Goal: Find specific page/section

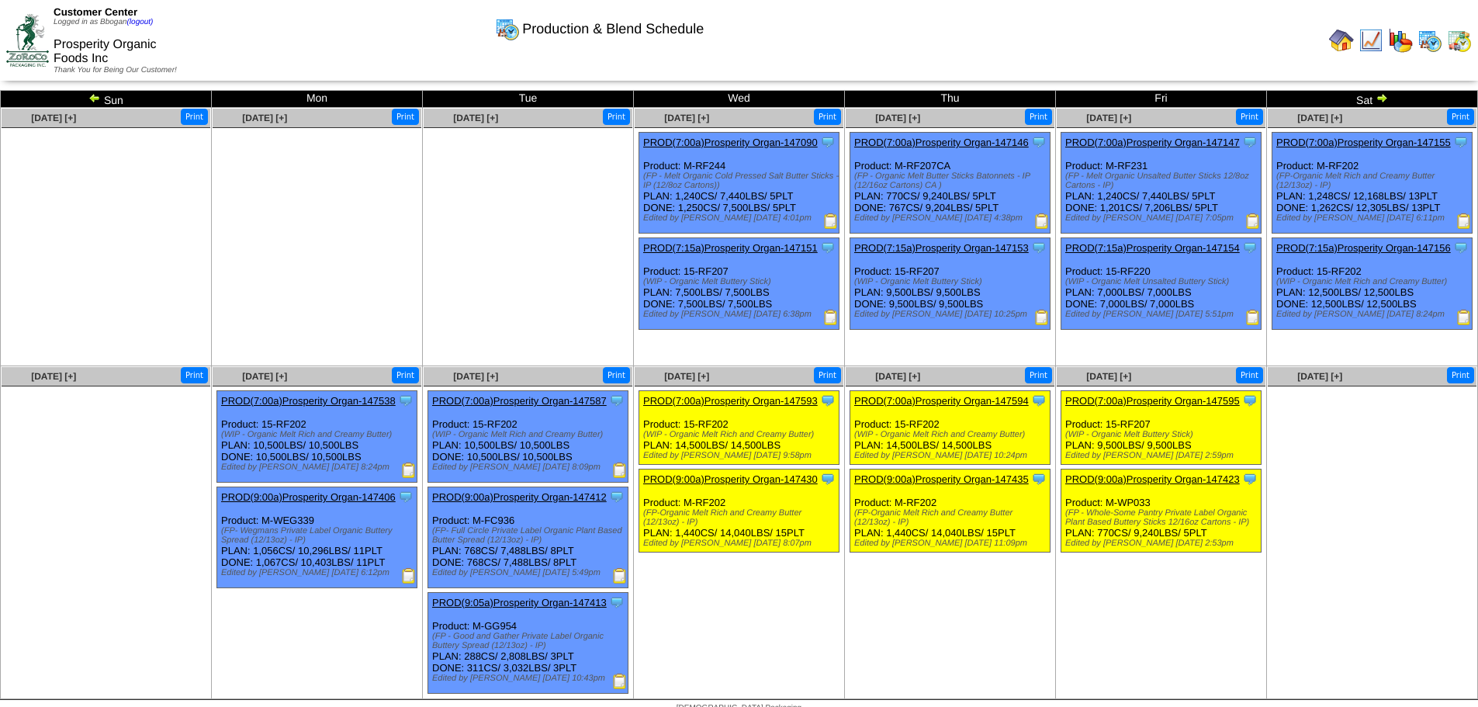
click at [1400, 39] on img at bounding box center [1400, 40] width 25 height 25
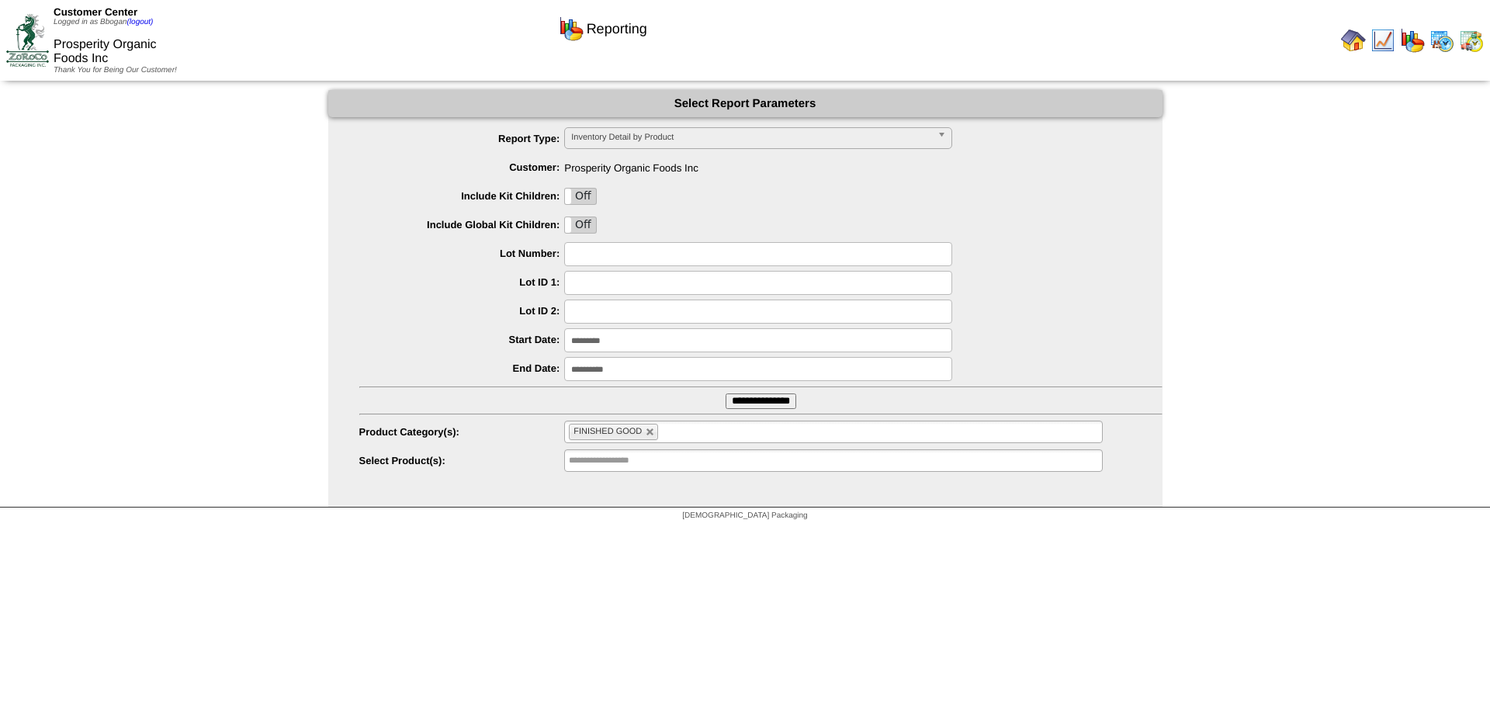
click at [751, 401] on input "**********" at bounding box center [760, 401] width 71 height 16
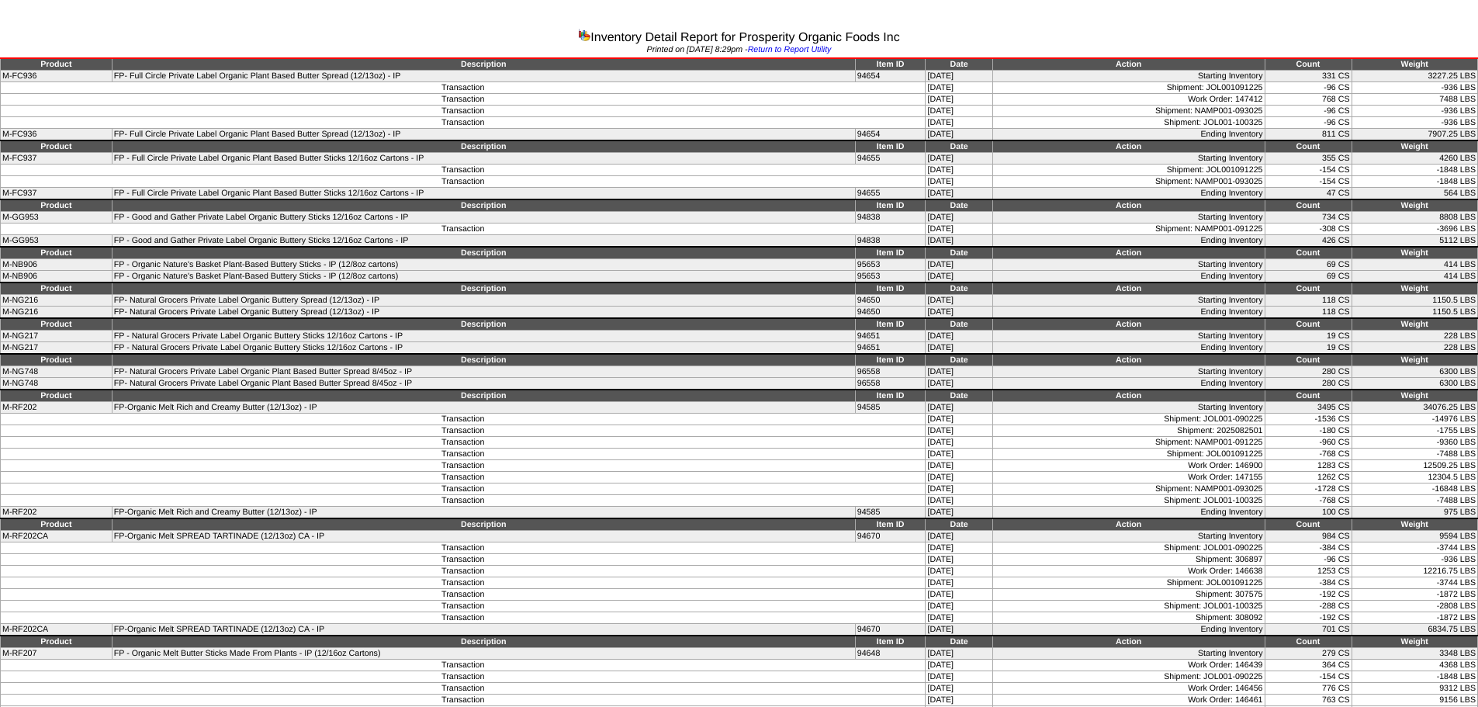
click at [756, 428] on td "Transaction" at bounding box center [463, 431] width 925 height 12
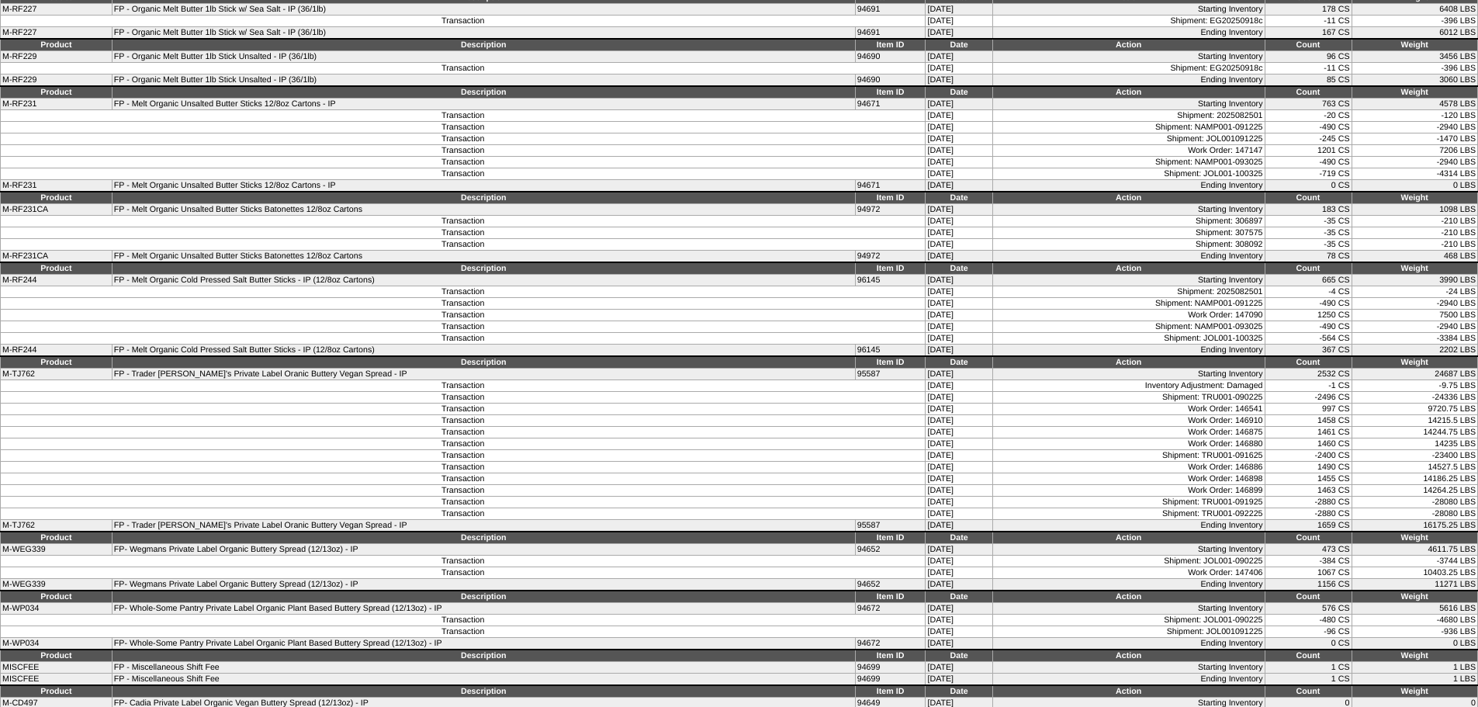
scroll to position [1058, 0]
